Goal: Task Accomplishment & Management: Manage account settings

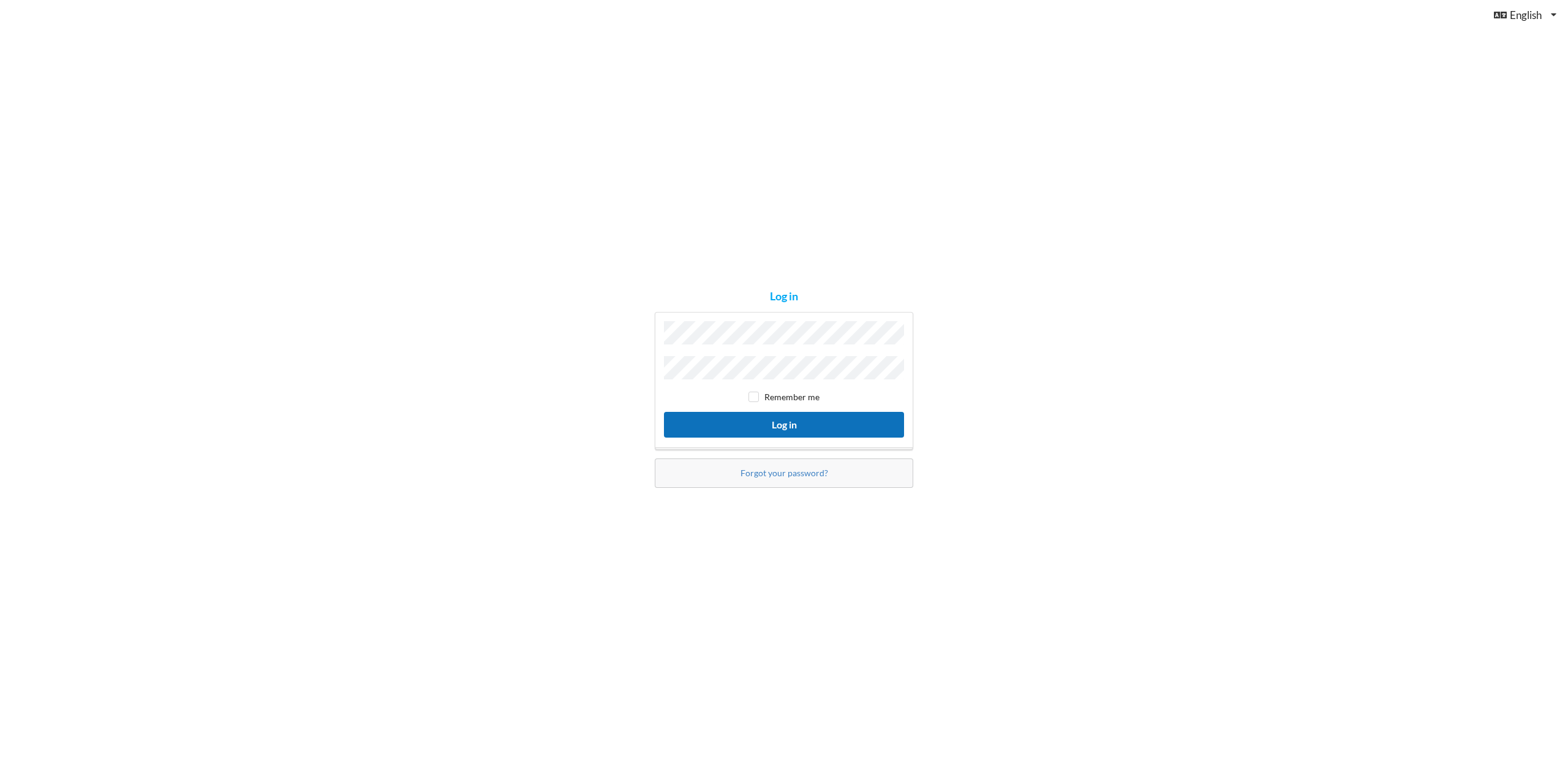
click at [793, 421] on button "Log in" at bounding box center [784, 424] width 240 height 25
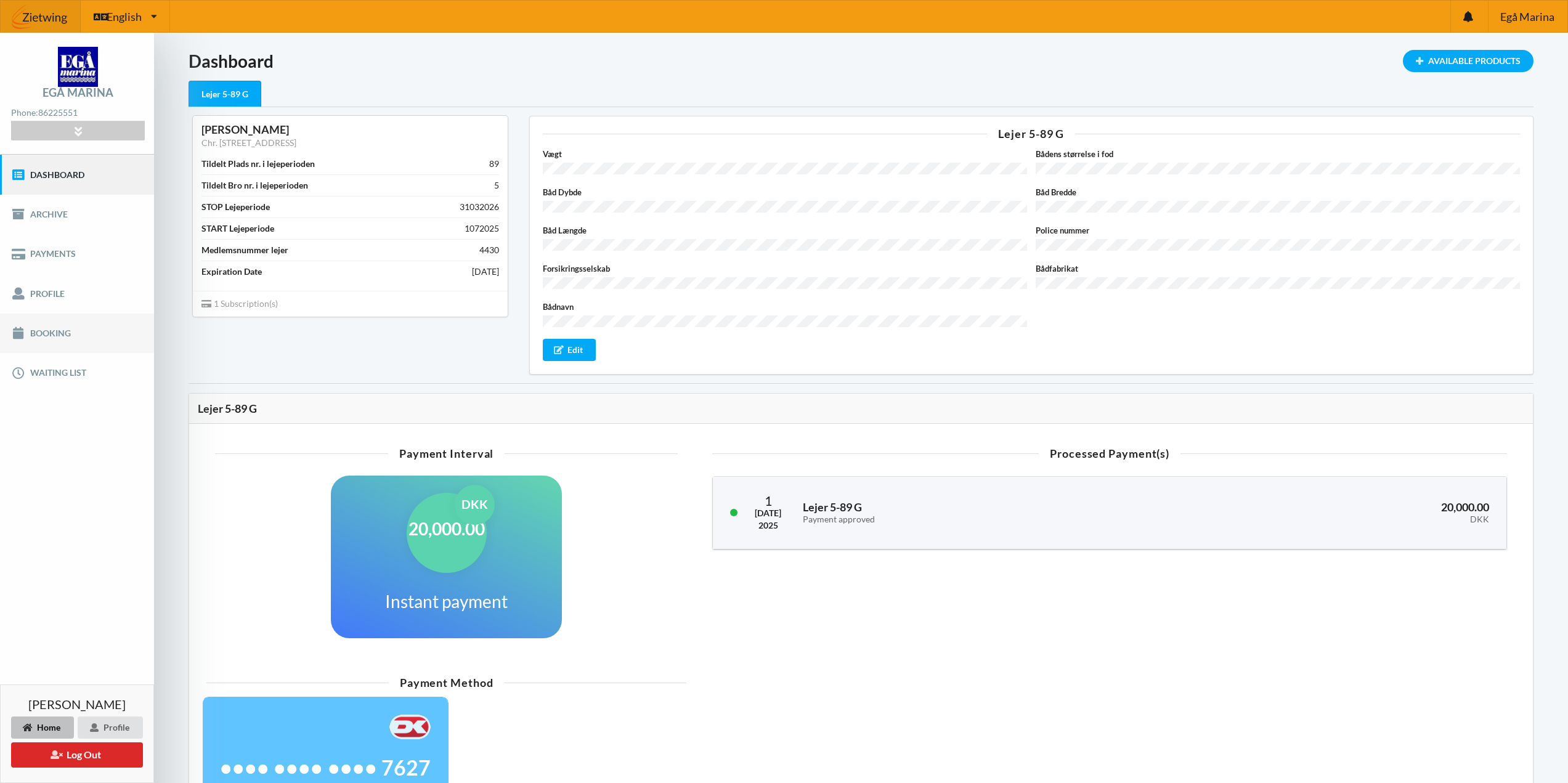
click at [62, 337] on link "Booking" at bounding box center [77, 333] width 154 height 39
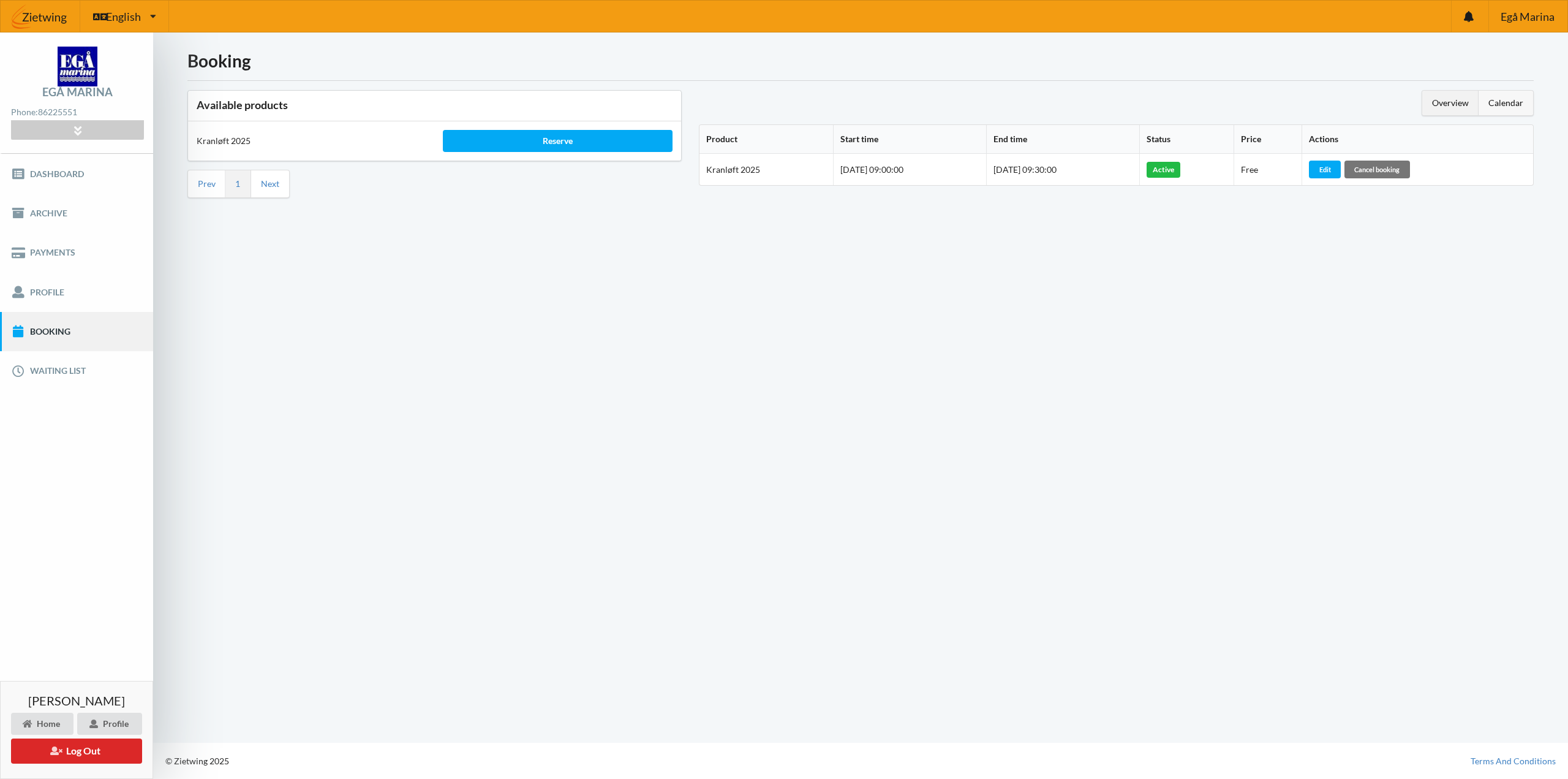
click at [1498, 97] on div "Calendar" at bounding box center [1506, 103] width 55 height 24
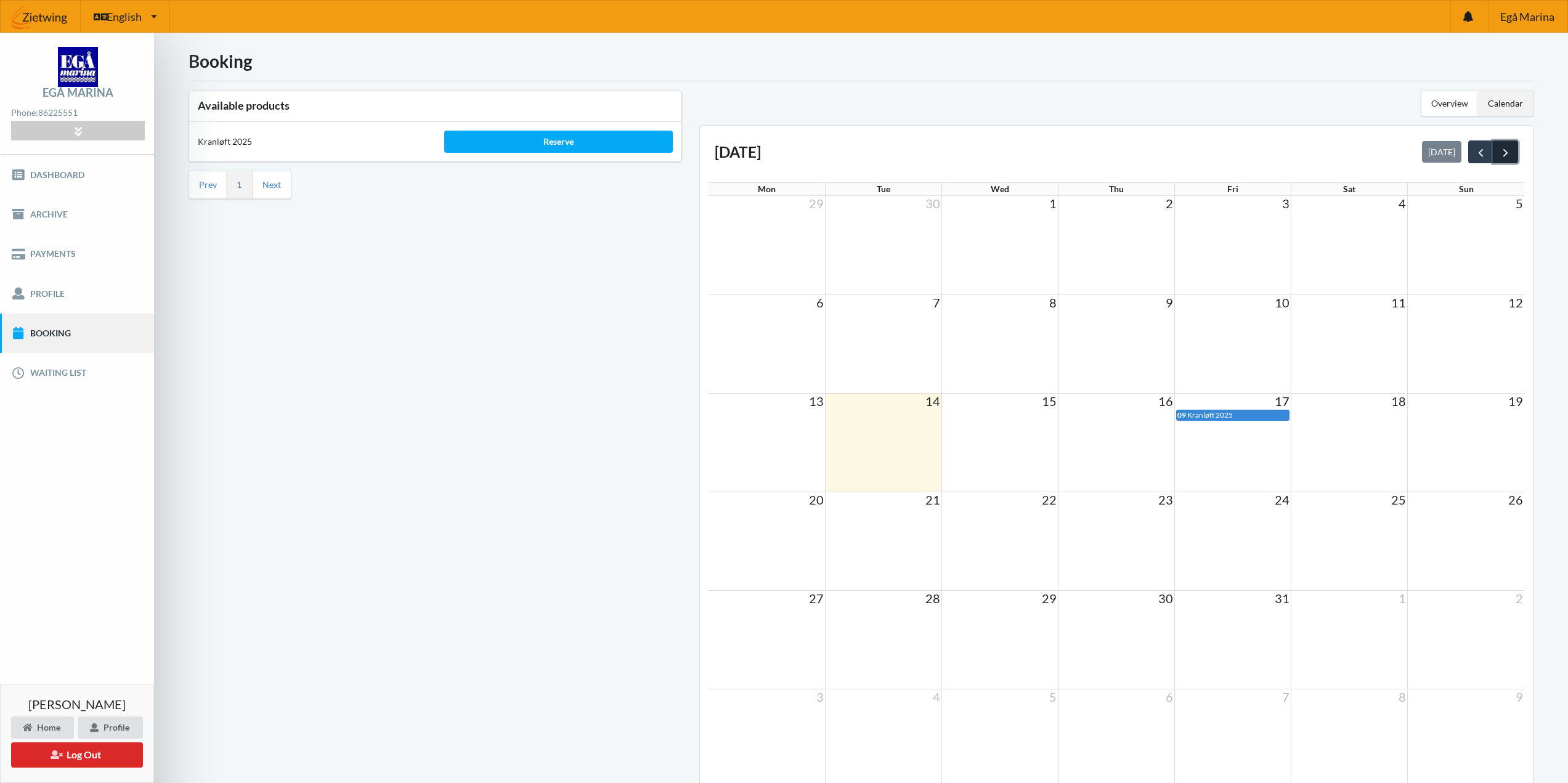
click at [1510, 151] on span "next" at bounding box center [1505, 152] width 13 height 13
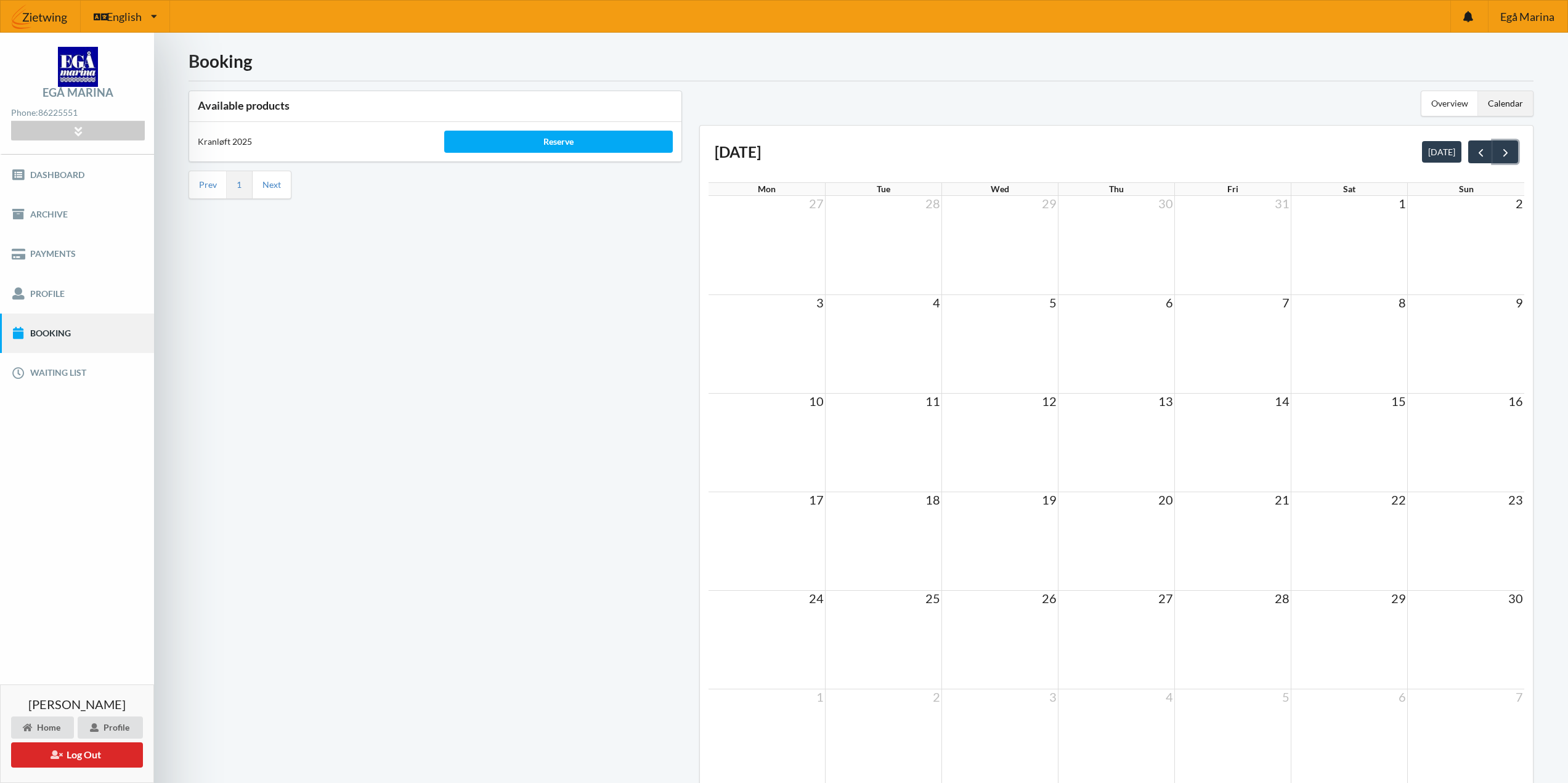
click at [1510, 151] on span "next" at bounding box center [1505, 152] width 13 height 13
click at [1461, 105] on div "Overview" at bounding box center [1450, 103] width 57 height 24
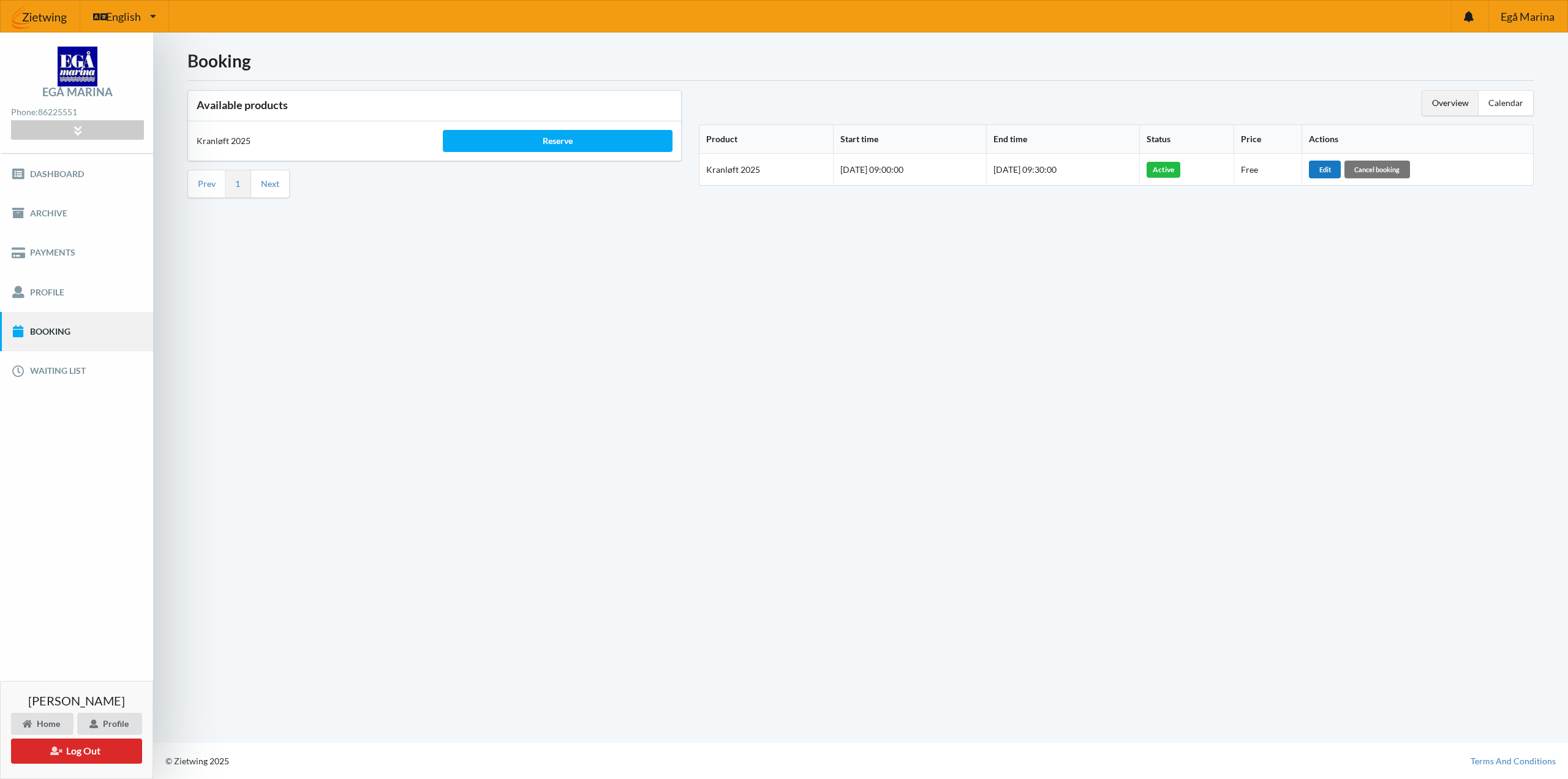
click at [1336, 170] on div "Edit" at bounding box center [1325, 169] width 32 height 17
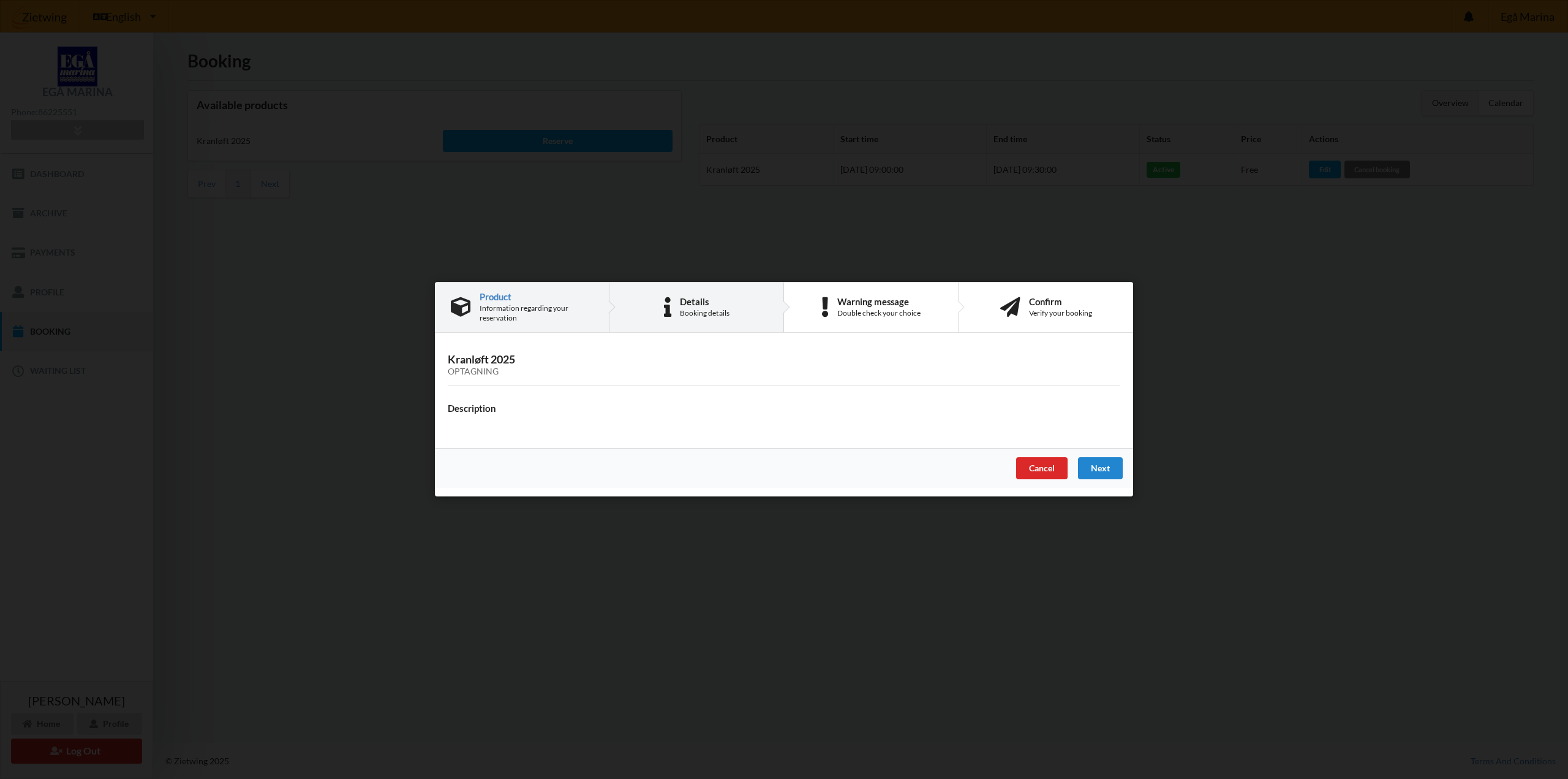
click at [703, 298] on div "Details" at bounding box center [705, 301] width 50 height 10
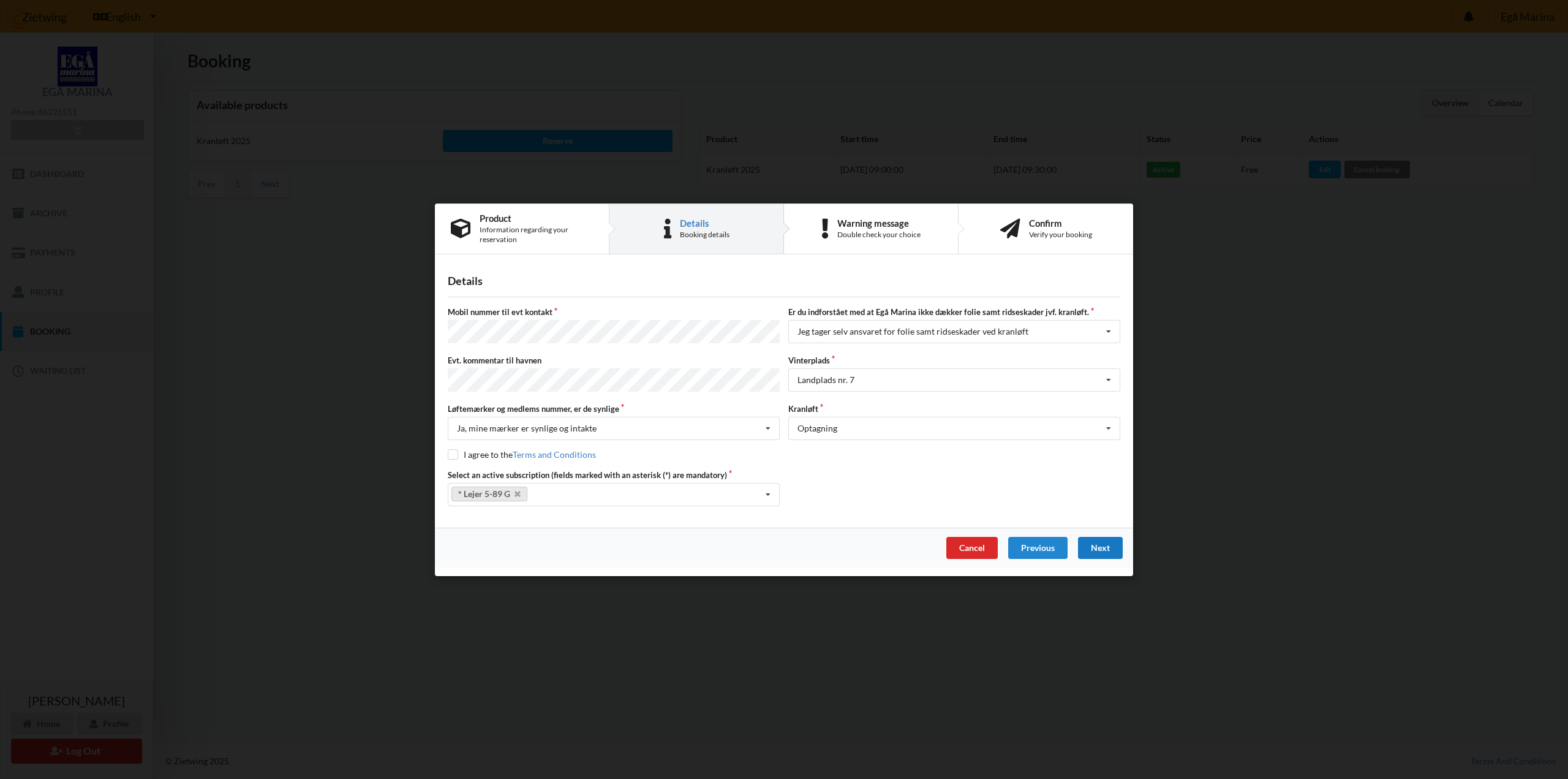
click at [1107, 545] on div "Next" at bounding box center [1101, 547] width 45 height 22
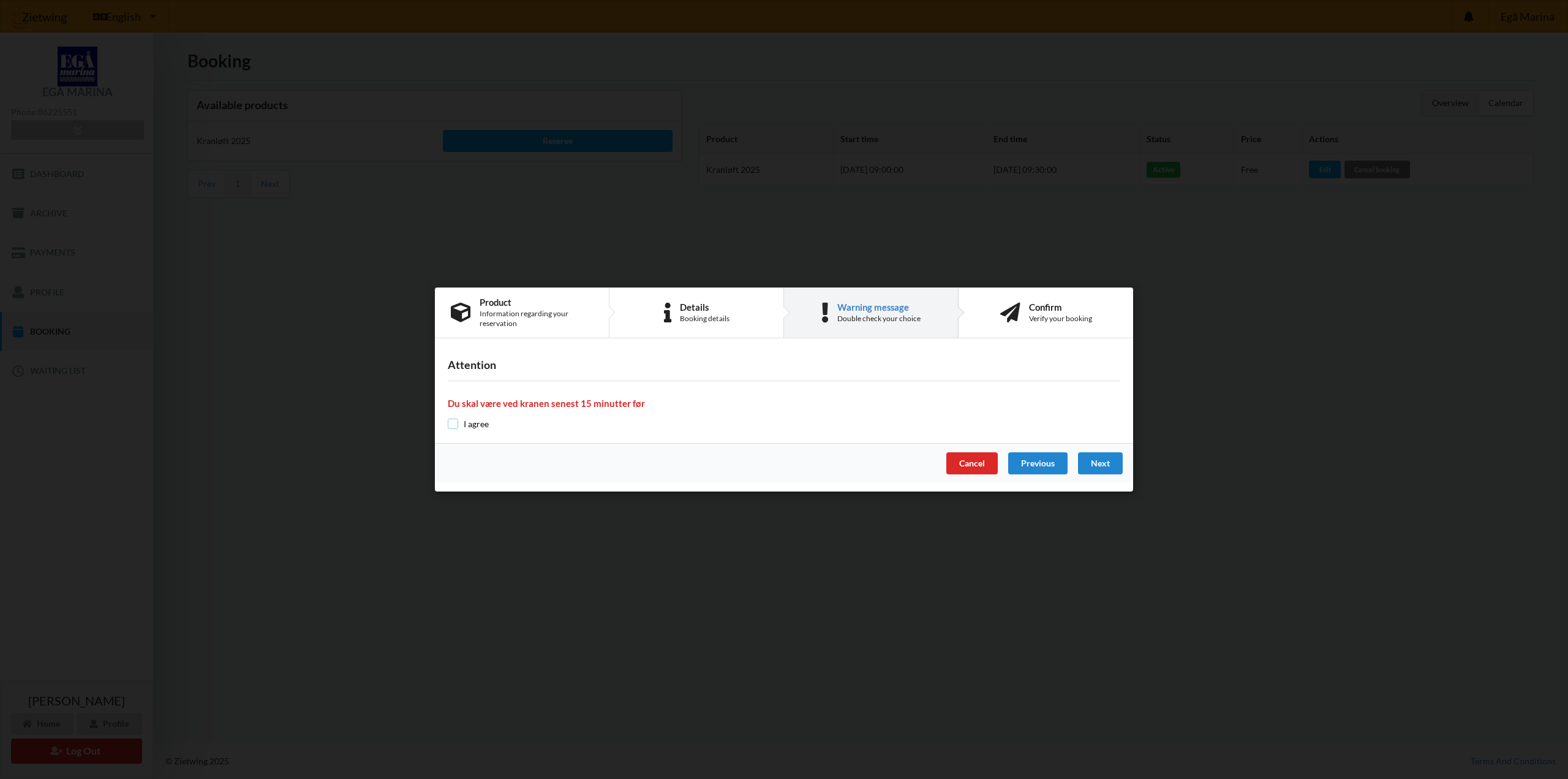
click at [449, 422] on input "checkbox" at bounding box center [453, 423] width 11 height 11
checkbox input "true"
click at [1107, 468] on div "Next" at bounding box center [1101, 463] width 45 height 22
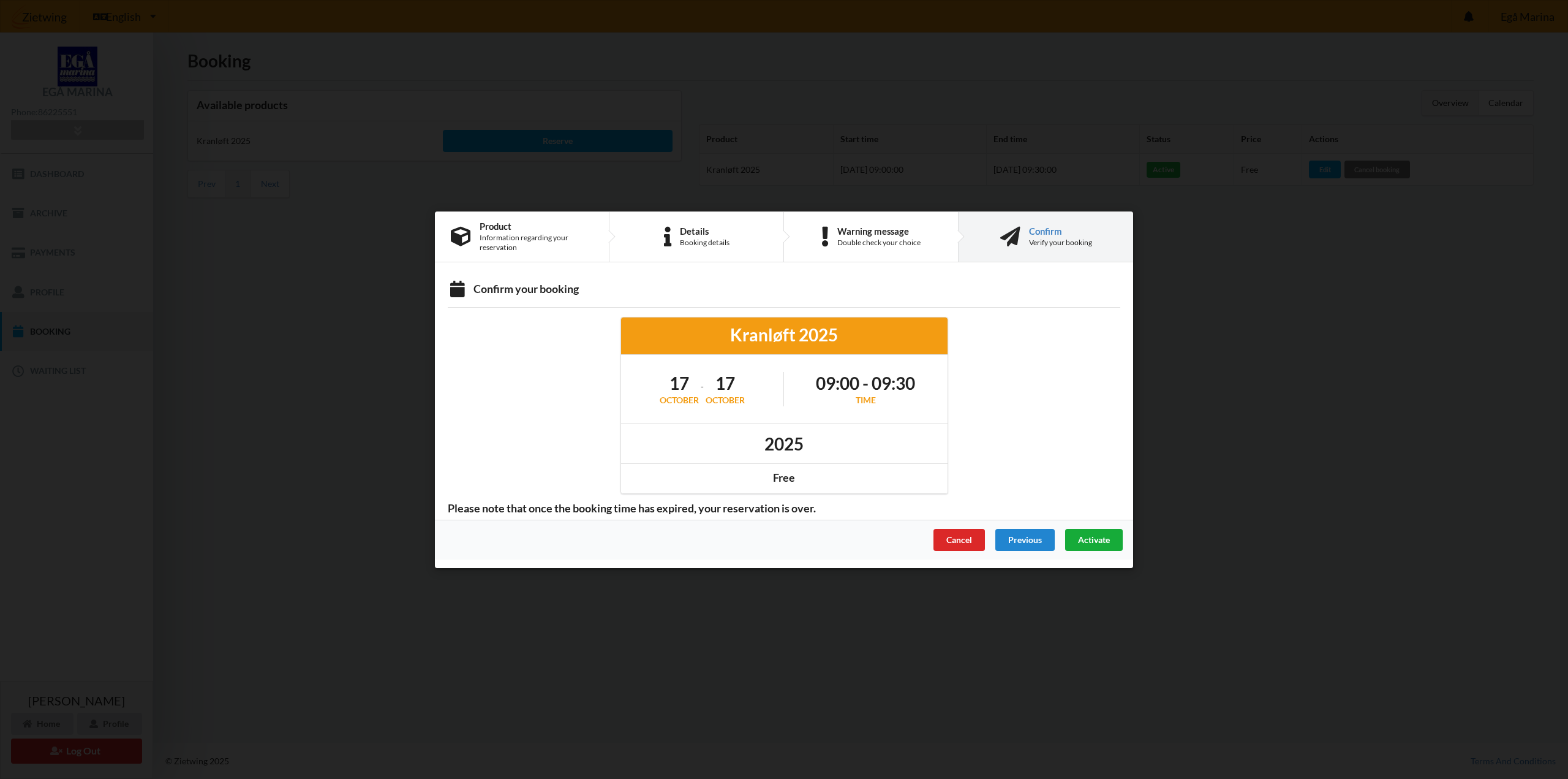
click at [1102, 543] on span "Activate" at bounding box center [1094, 539] width 32 height 11
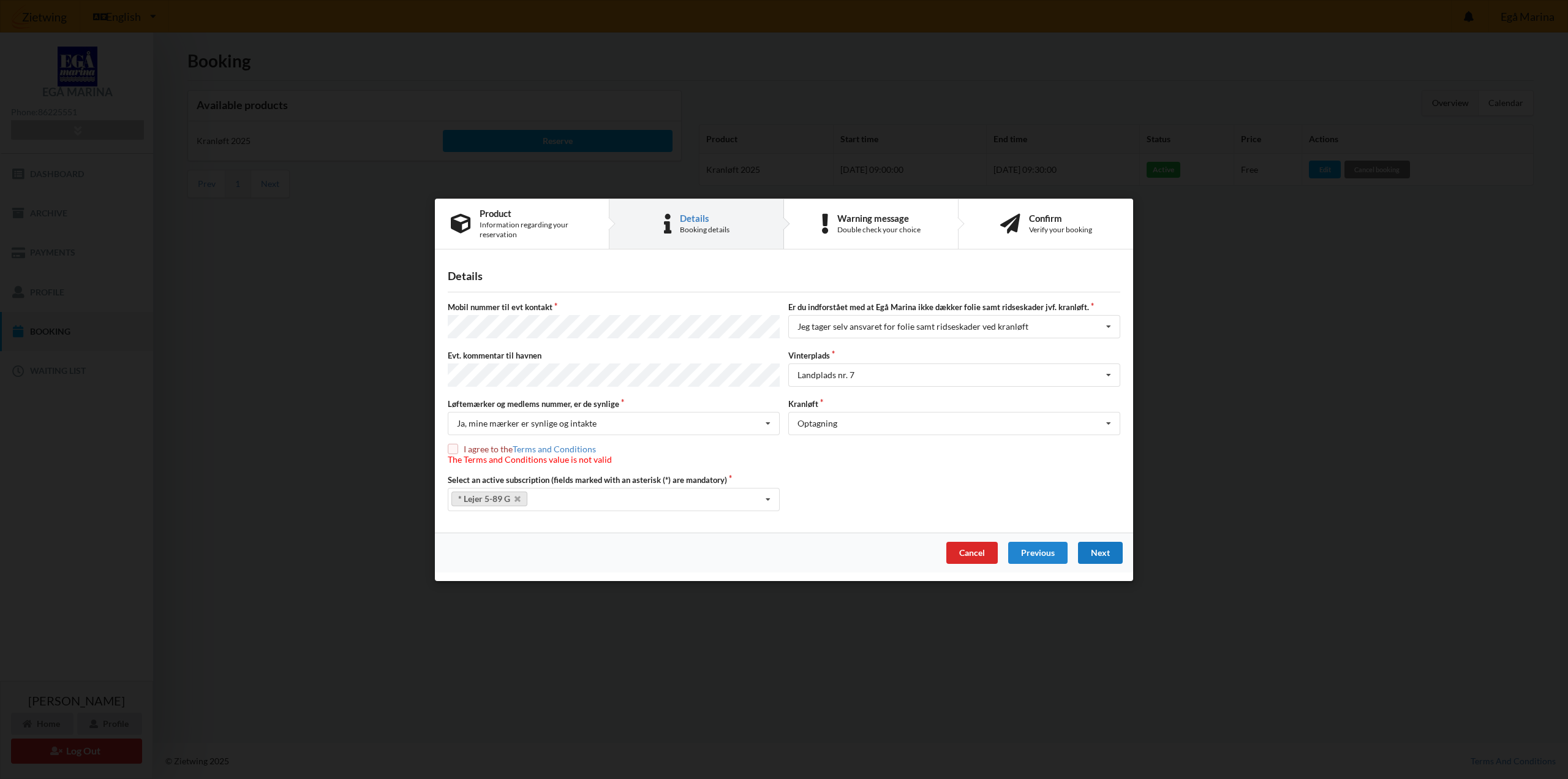
click at [456, 454] on span "The Terms and Conditions value is not valid" at bounding box center [530, 459] width 164 height 11
click at [454, 447] on input "checkbox" at bounding box center [453, 448] width 11 height 11
checkbox input "true"
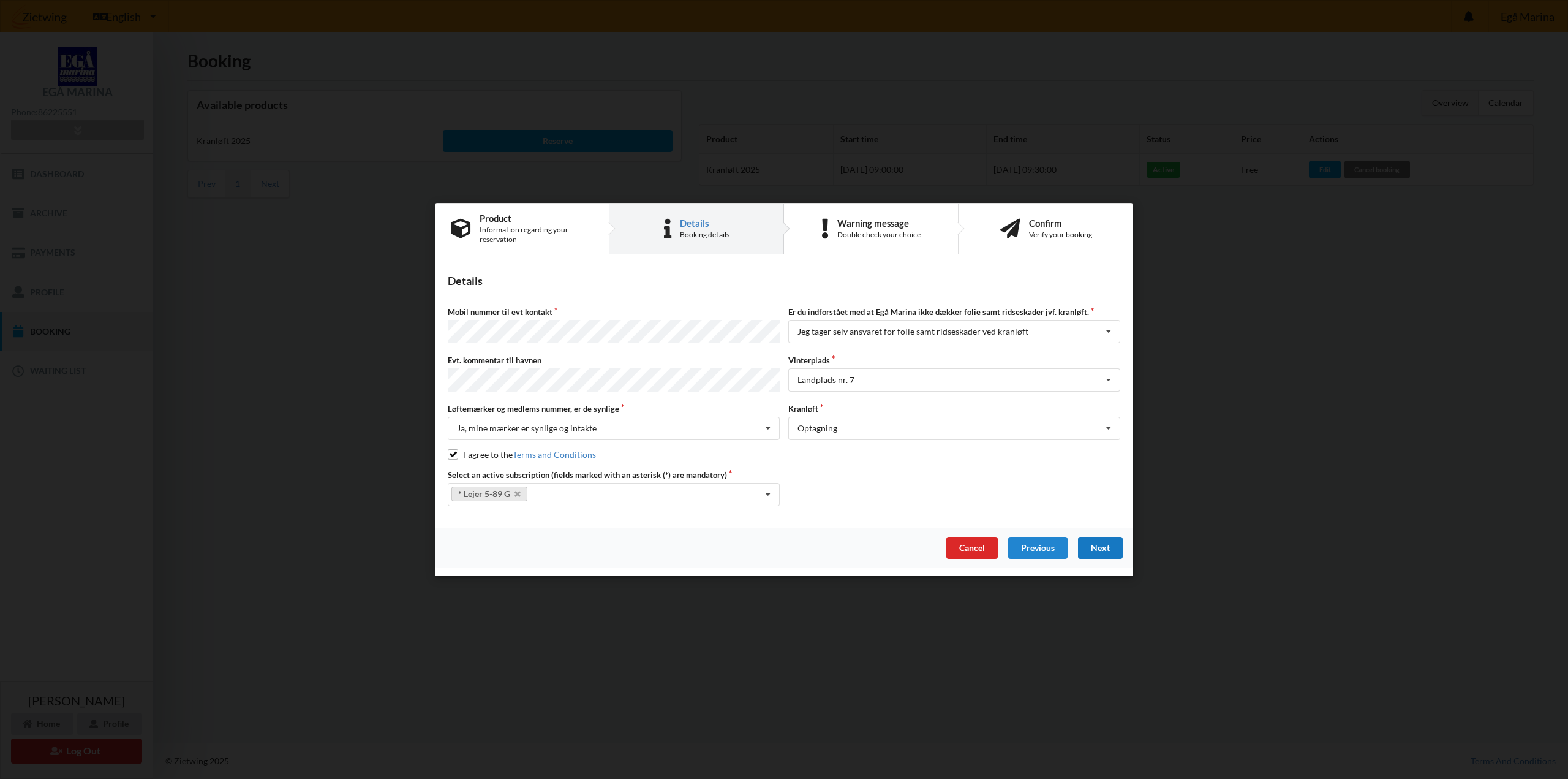
click at [1098, 545] on div "Next" at bounding box center [1101, 547] width 45 height 22
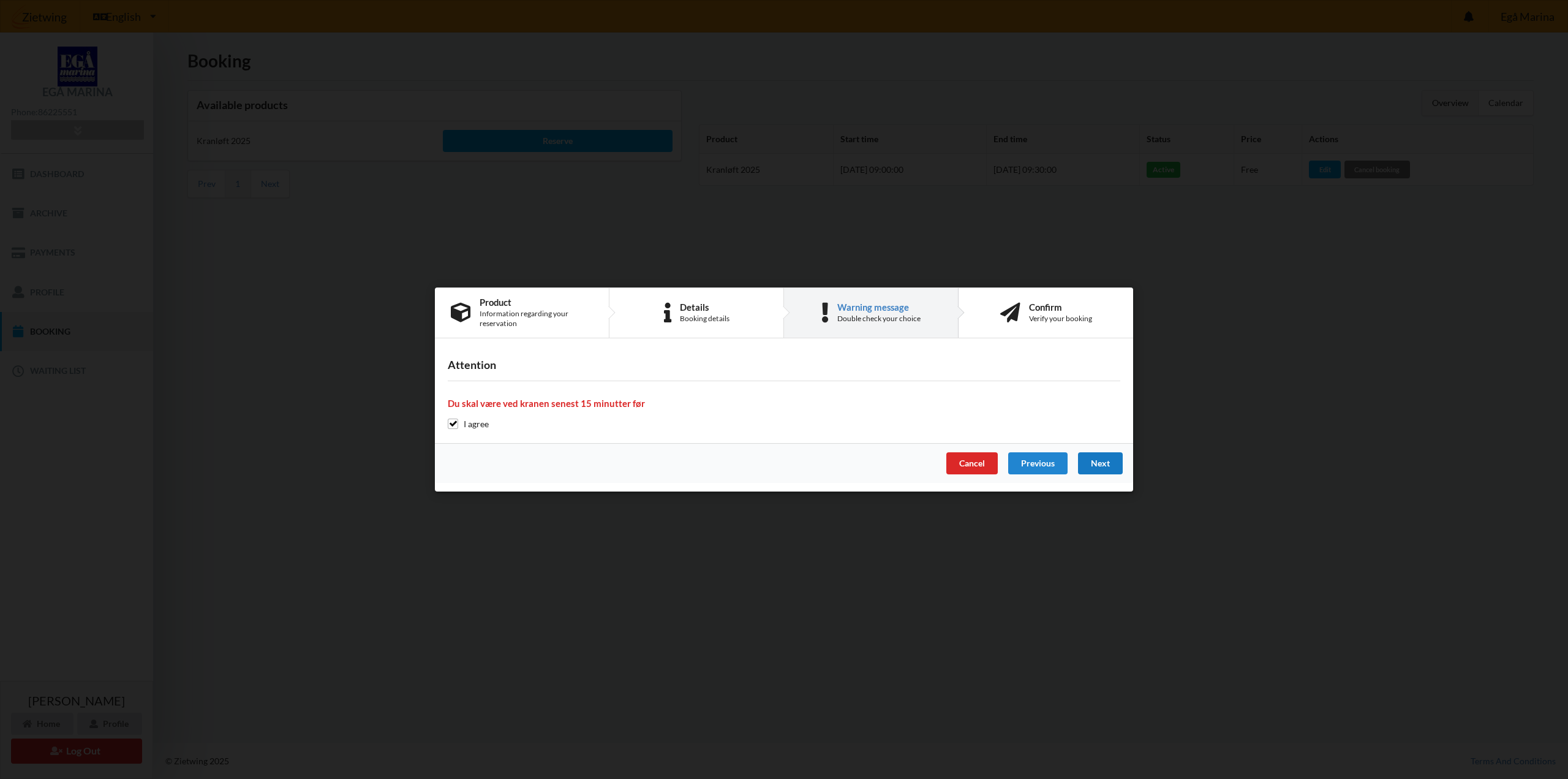
click at [1101, 469] on div "Next" at bounding box center [1101, 463] width 45 height 22
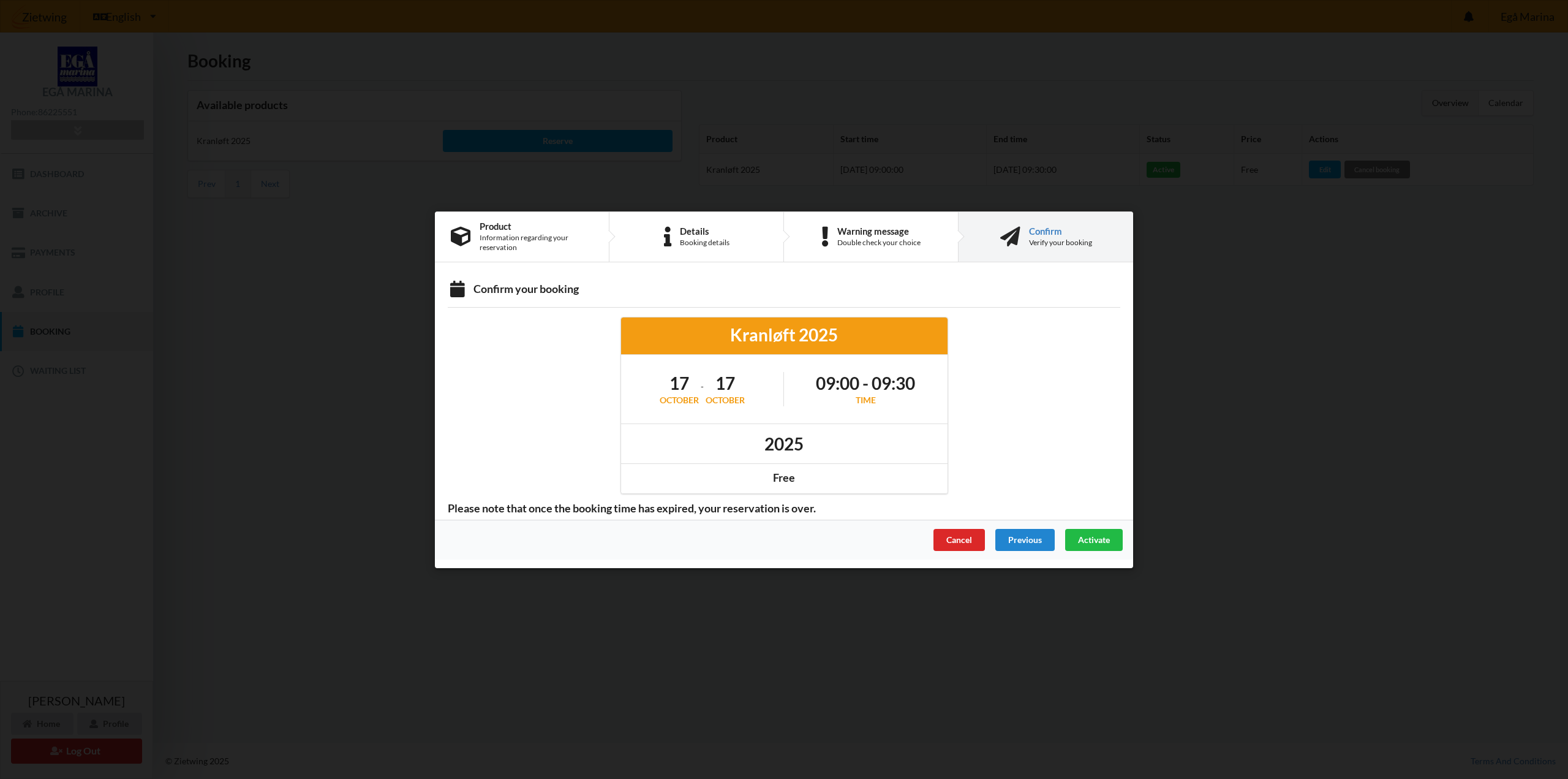
click at [778, 338] on div "Kranløft 2025" at bounding box center [784, 334] width 309 height 22
click at [1092, 537] on span "Activate" at bounding box center [1094, 539] width 32 height 11
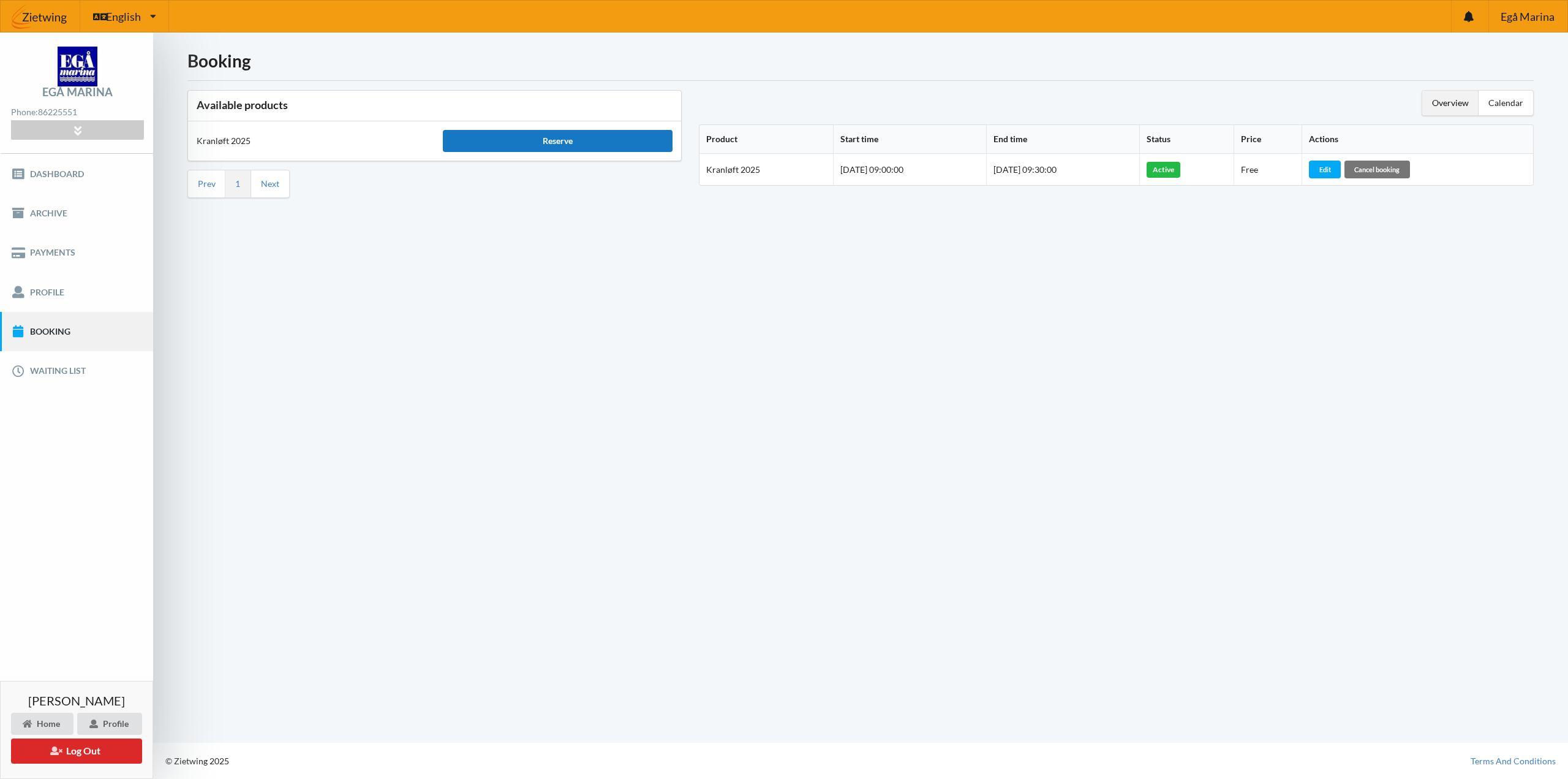
click at [564, 146] on div "Reserve" at bounding box center [557, 141] width 229 height 22
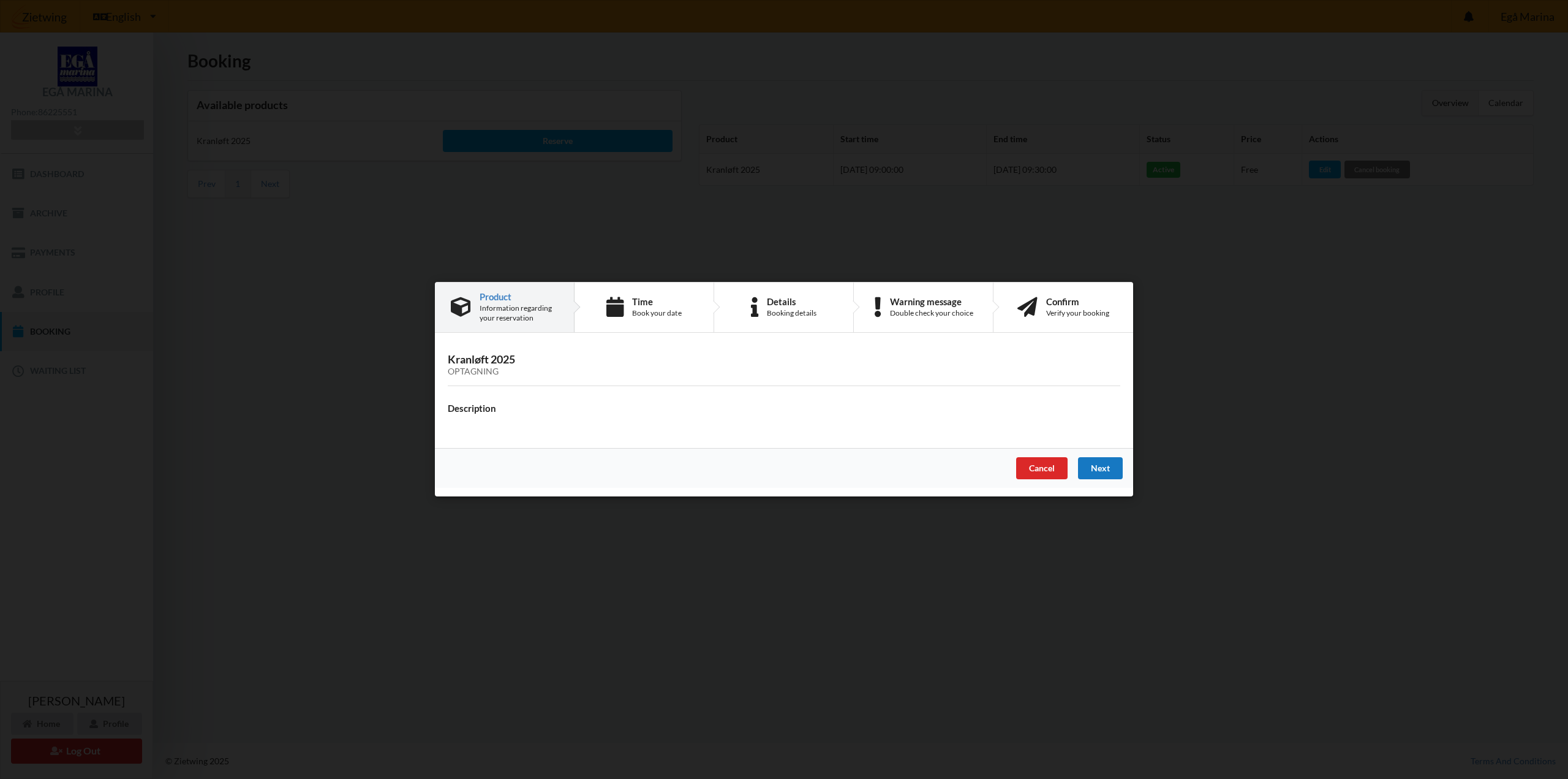
click at [1098, 474] on div "Next" at bounding box center [1101, 468] width 45 height 22
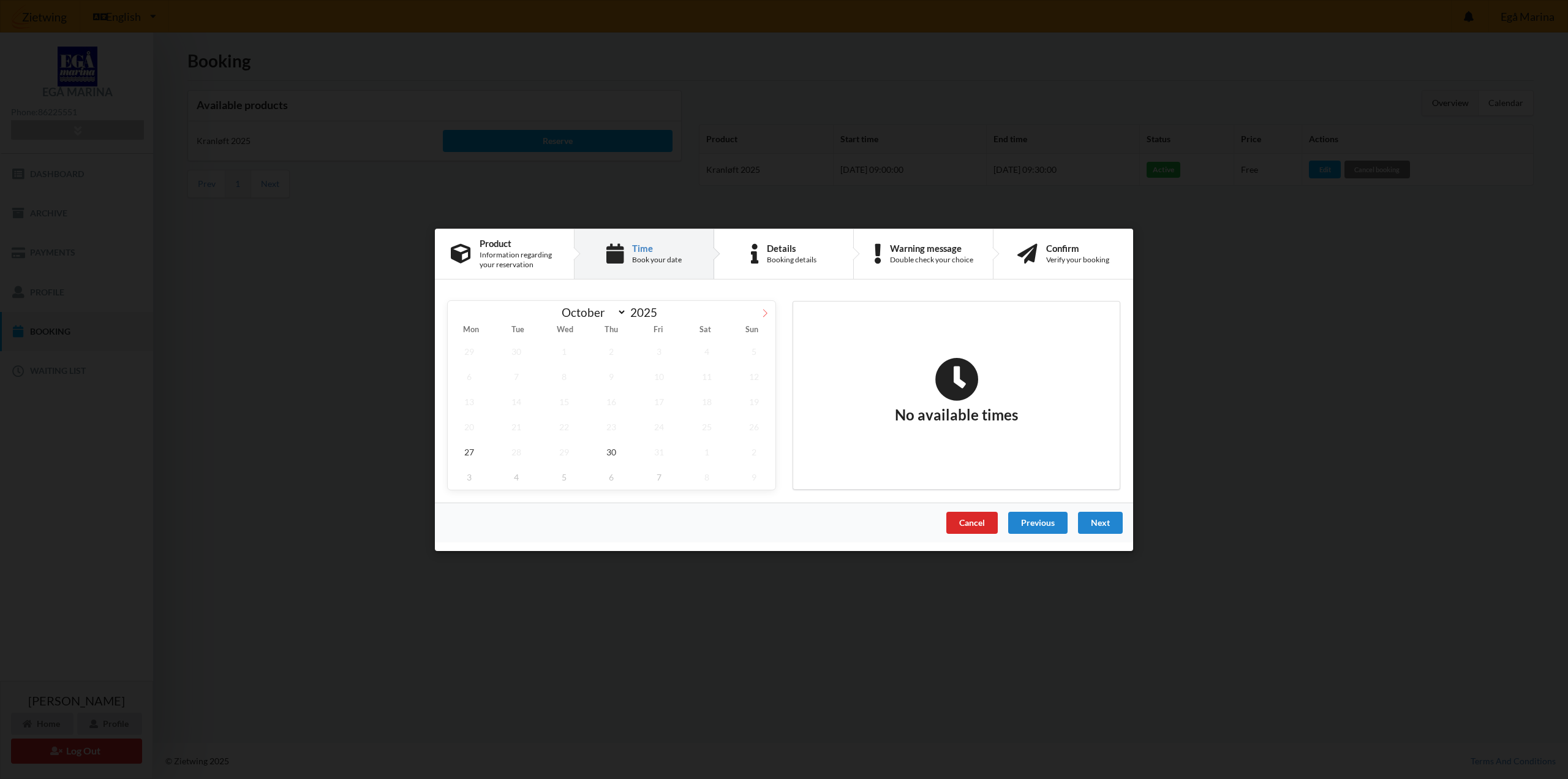
click at [760, 312] on span at bounding box center [764, 310] width 21 height 21
click at [464, 313] on span at bounding box center [458, 310] width 21 height 21
select select "9"
click at [986, 522] on div "Cancel" at bounding box center [972, 522] width 52 height 22
